Goal: Information Seeking & Learning: Learn about a topic

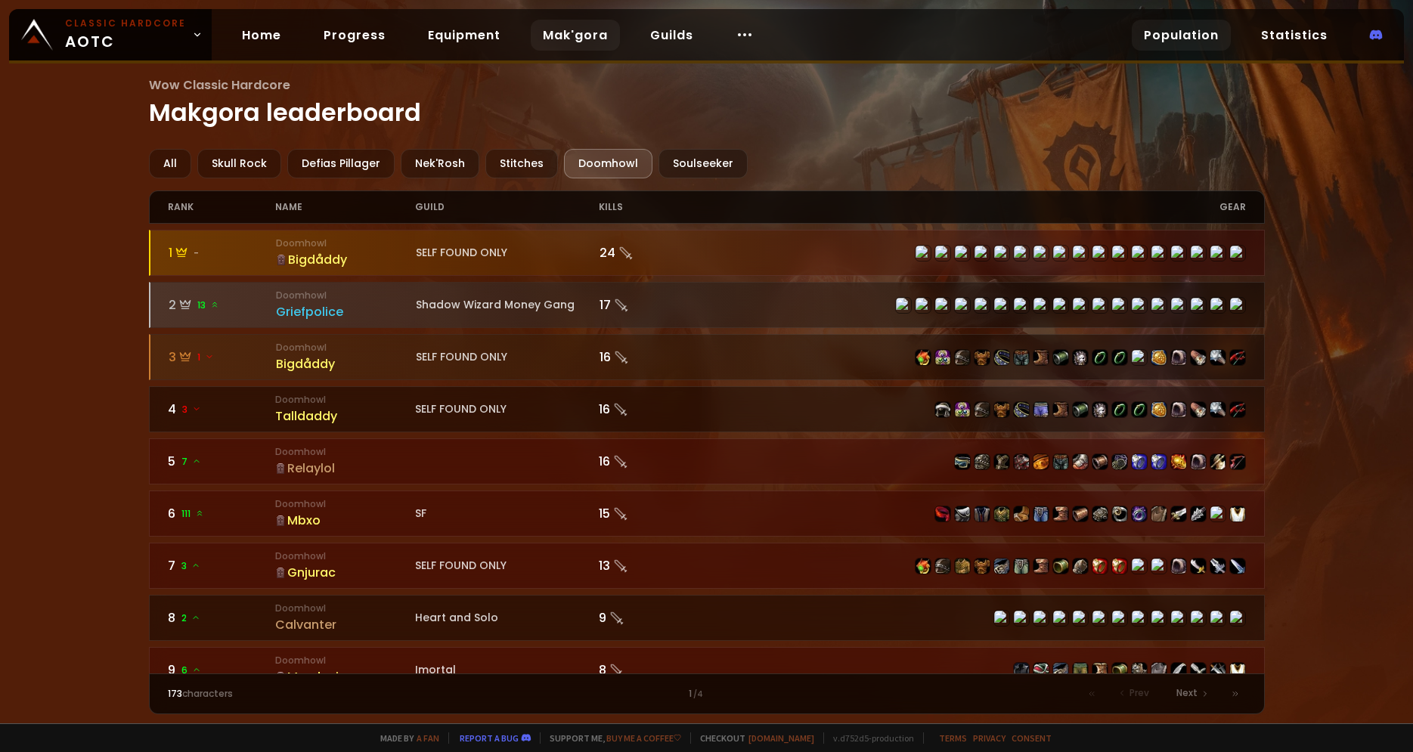
click at [1152, 36] on link "Population" at bounding box center [1181, 35] width 99 height 31
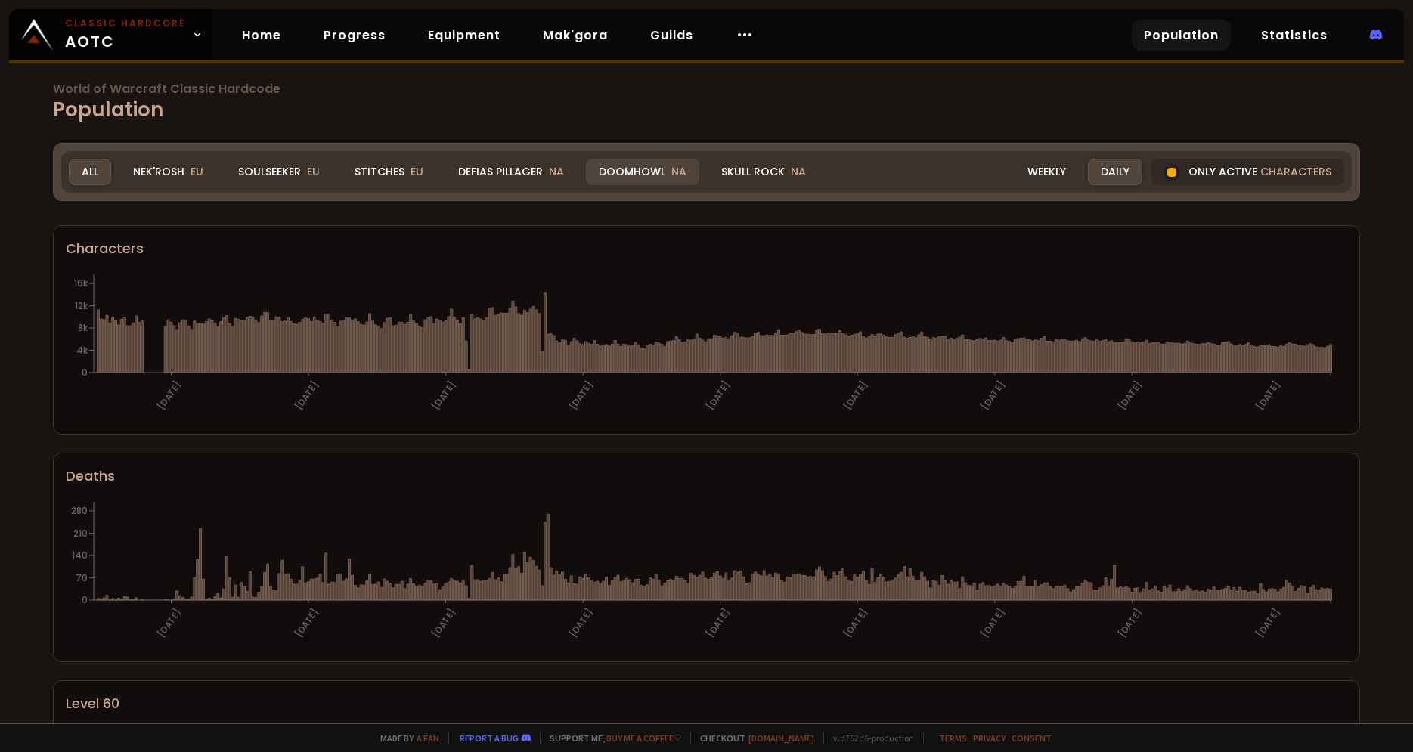
click at [649, 175] on div "Doomhowl NA" at bounding box center [642, 172] width 113 height 26
